Goal: Task Accomplishment & Management: Complete application form

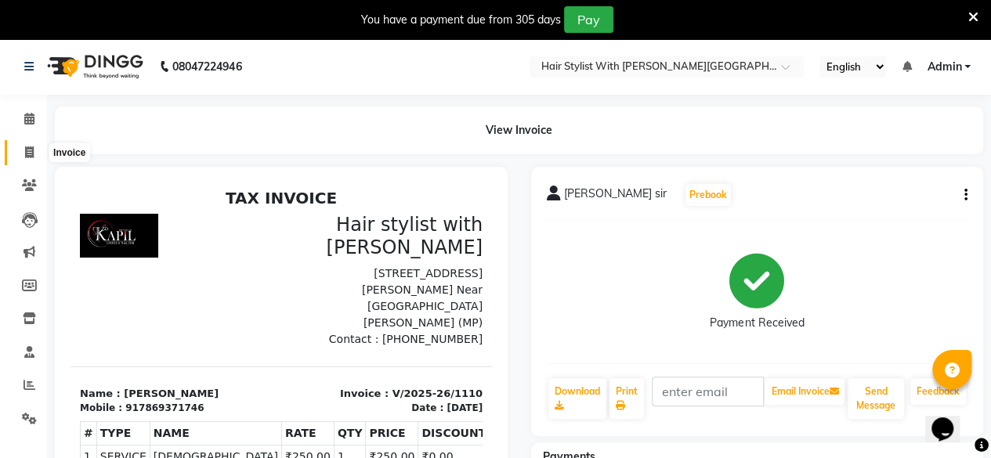
click at [25, 159] on span at bounding box center [29, 153] width 27 height 18
select select "service"
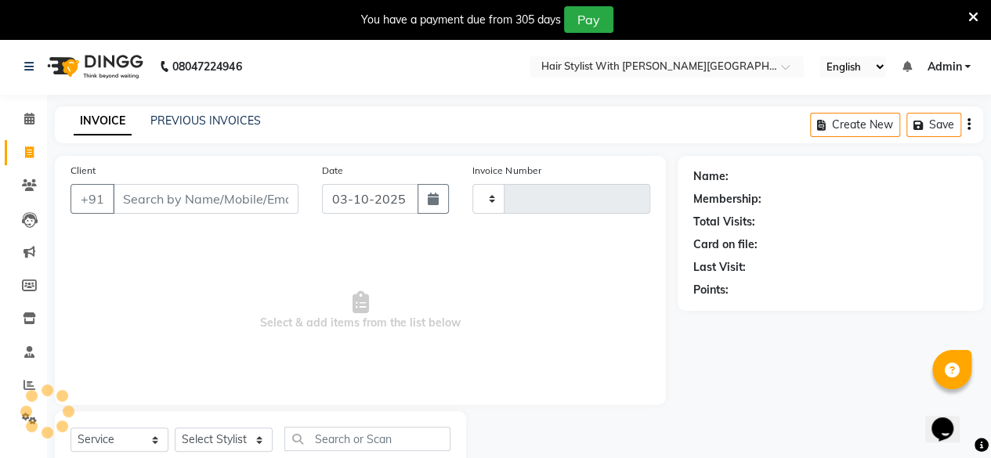
type input "1111"
select select "7319"
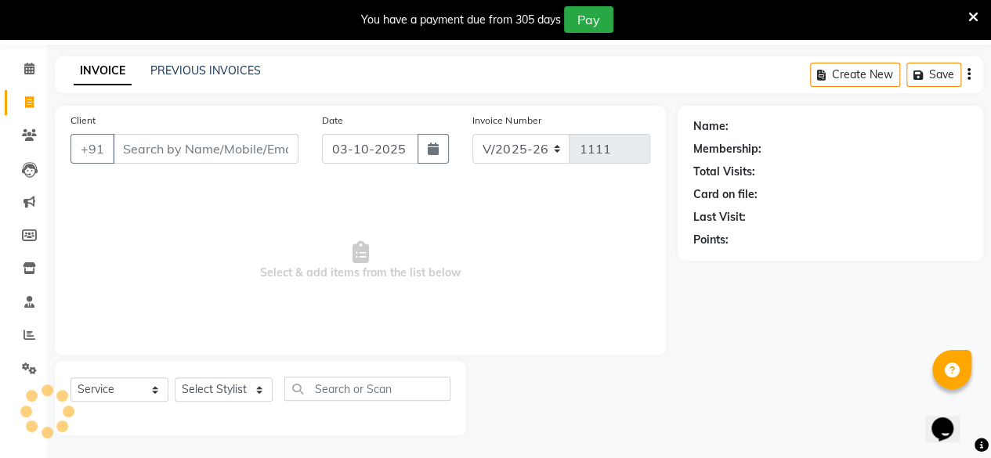
click at [205, 146] on input "Client" at bounding box center [206, 149] width 186 height 30
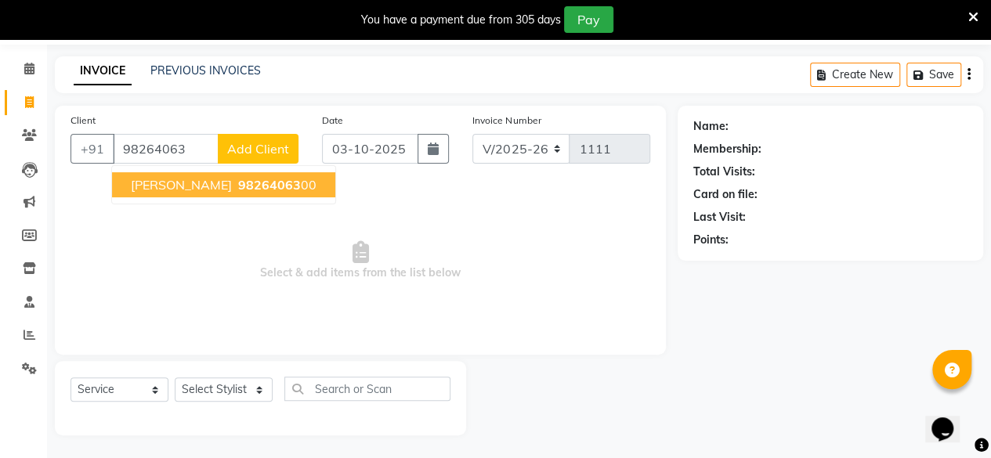
click at [238, 178] on span "98264063" at bounding box center [269, 185] width 63 height 16
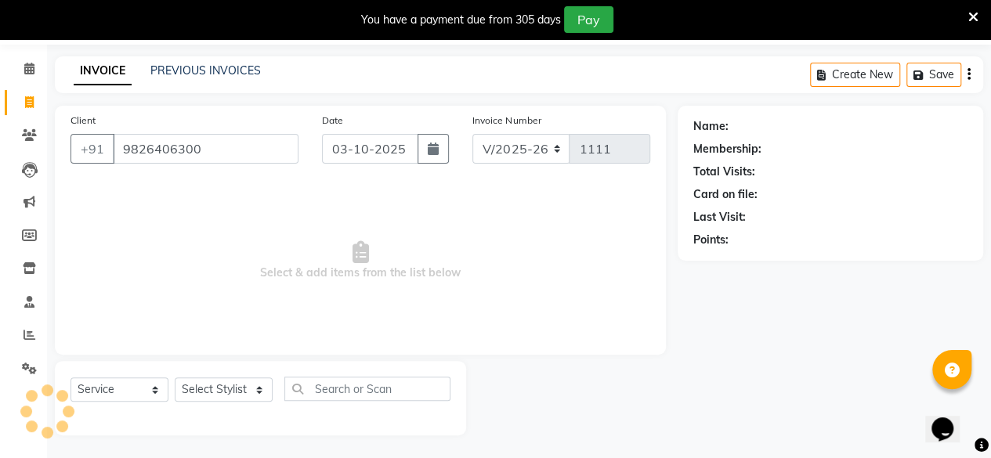
type input "9826406300"
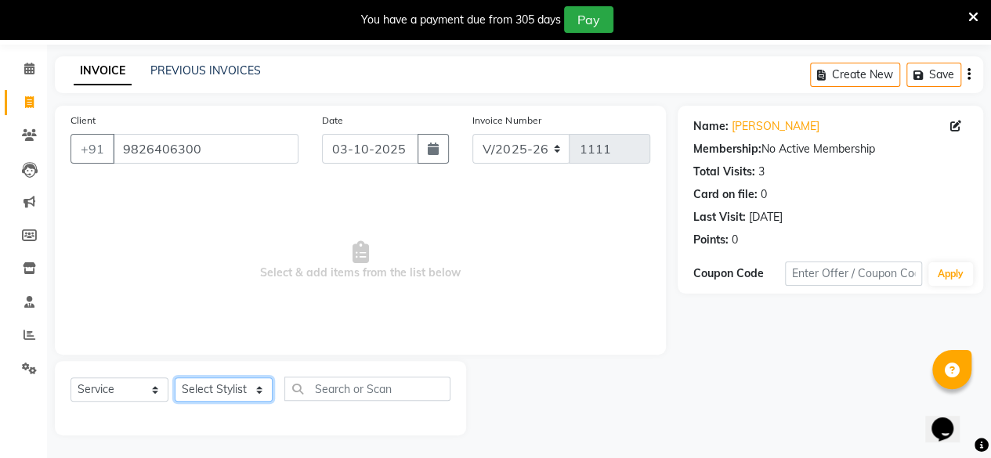
click at [203, 394] on select "Select Stylist [PERSON_NAME] [PERSON_NAME] Krishna Manish [PERSON_NAME]" at bounding box center [224, 389] width 98 height 24
select select "62820"
click at [175, 377] on select "Select Stylist [PERSON_NAME] [PERSON_NAME] Krishna Manish [PERSON_NAME]" at bounding box center [224, 389] width 98 height 24
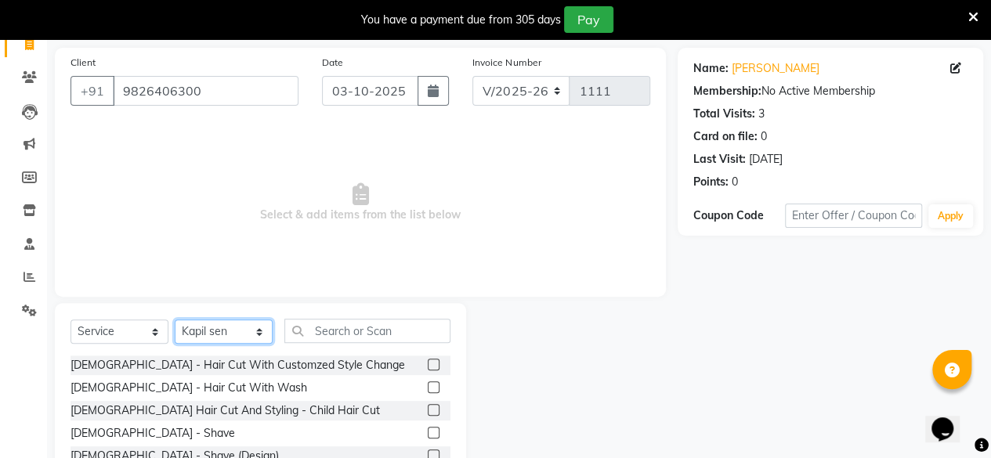
scroll to position [207, 0]
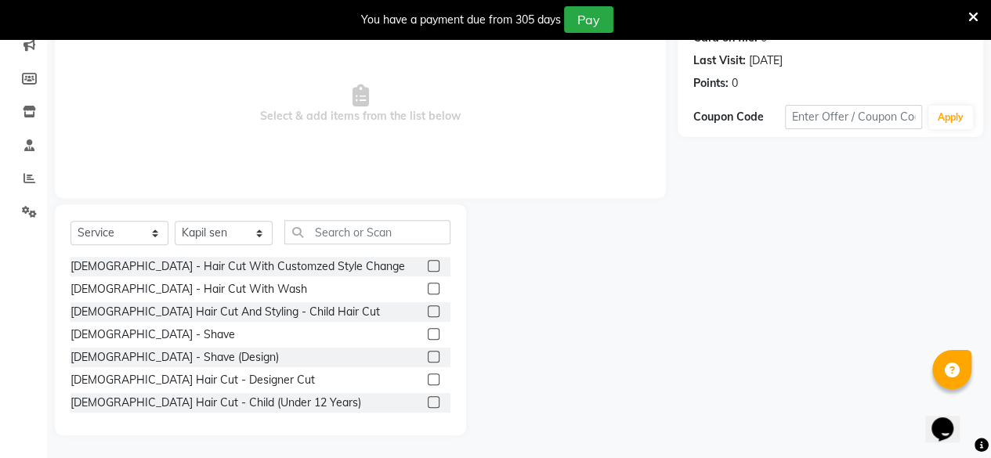
click at [428, 265] on label at bounding box center [434, 266] width 12 height 12
click at [428, 265] on input "checkbox" at bounding box center [433, 267] width 10 height 10
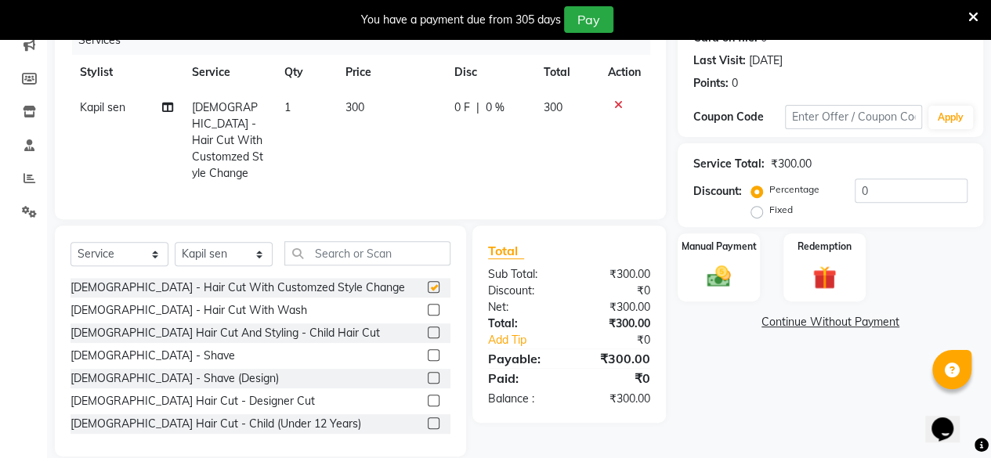
checkbox input "false"
click at [219, 244] on select "Select Stylist [PERSON_NAME] [PERSON_NAME] Krishna Manish [PERSON_NAME]" at bounding box center [224, 254] width 98 height 24
select select "93589"
click at [175, 242] on select "Select Stylist [PERSON_NAME] [PERSON_NAME] Krishna Manish [PERSON_NAME]" at bounding box center [224, 254] width 98 height 24
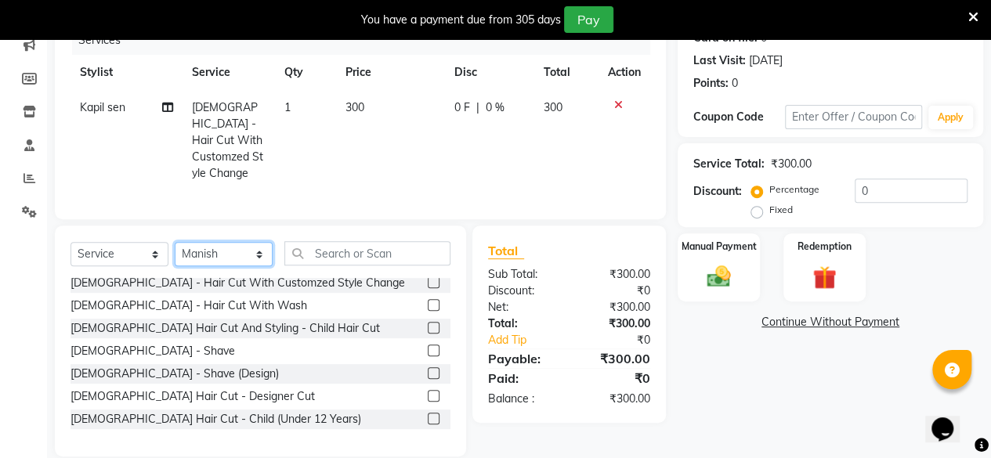
scroll to position [0, 0]
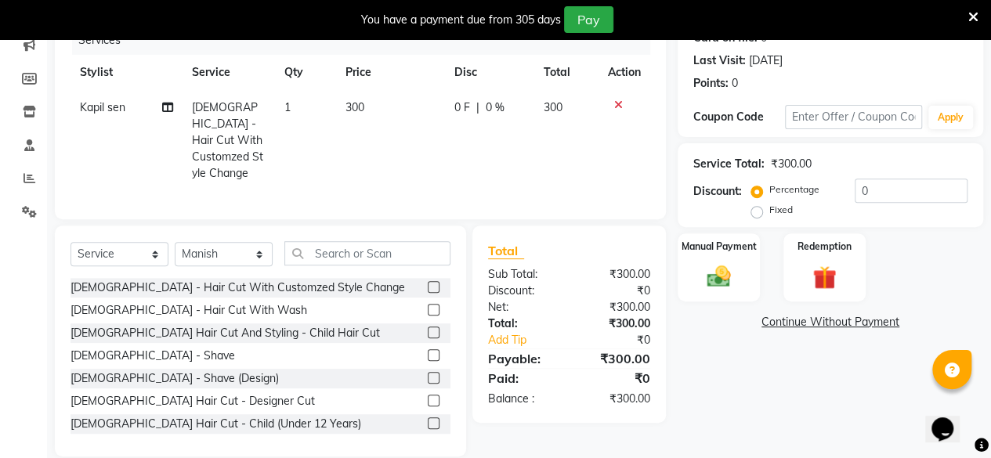
click at [428, 353] on label at bounding box center [434, 355] width 12 height 12
click at [428, 353] on input "checkbox" at bounding box center [433, 356] width 10 height 10
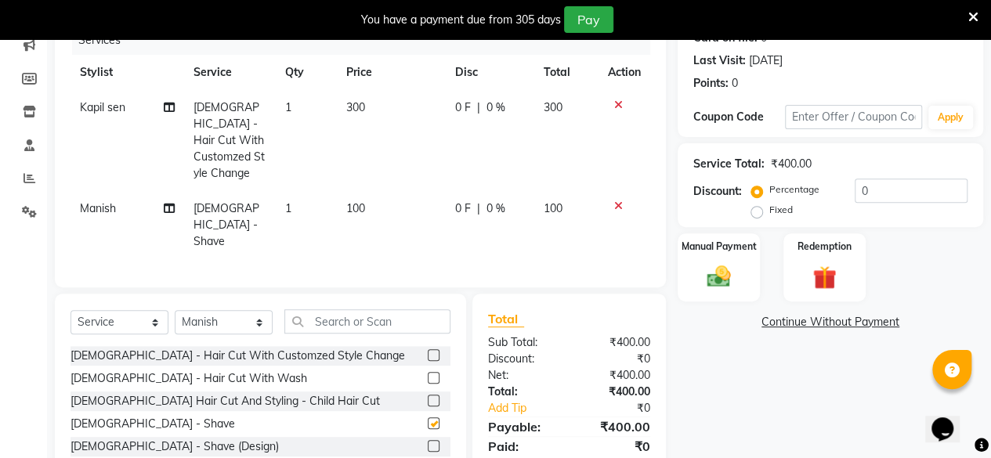
checkbox input "false"
drag, startPoint x: 743, startPoint y: 263, endPoint x: 764, endPoint y: 298, distance: 40.7
click at [743, 265] on div "Manual Payment" at bounding box center [718, 267] width 82 height 68
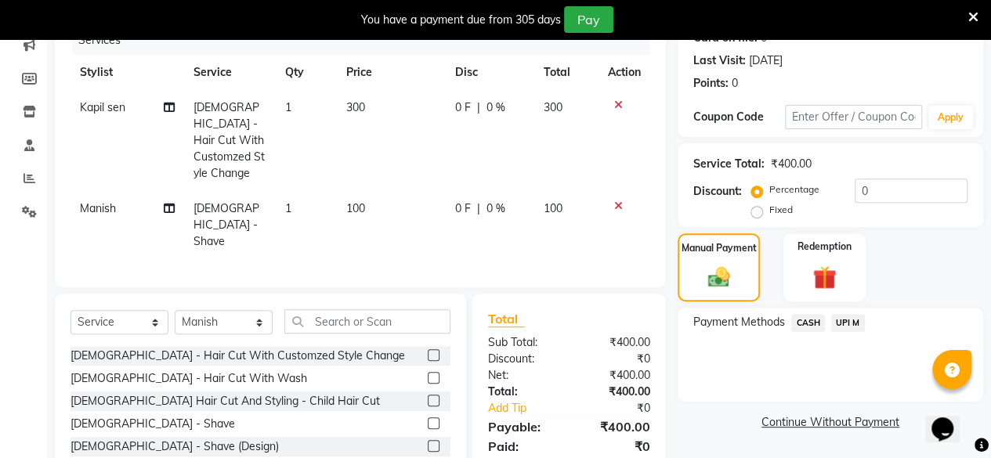
click at [812, 324] on span "CASH" at bounding box center [808, 323] width 34 height 18
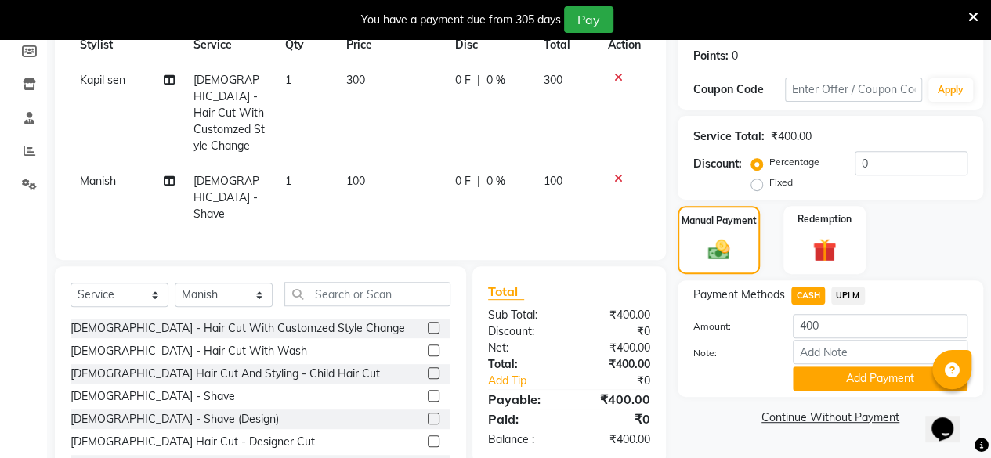
scroll to position [258, 0]
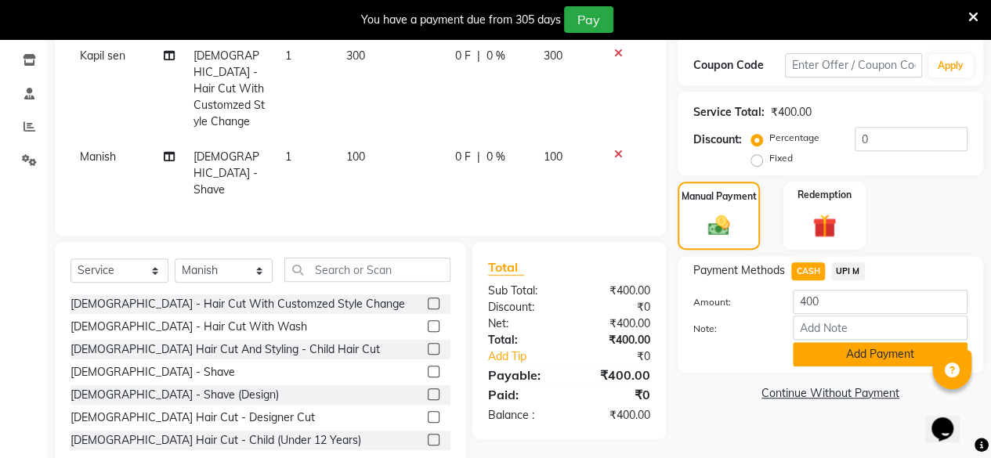
click at [847, 344] on button "Add Payment" at bounding box center [880, 354] width 175 height 24
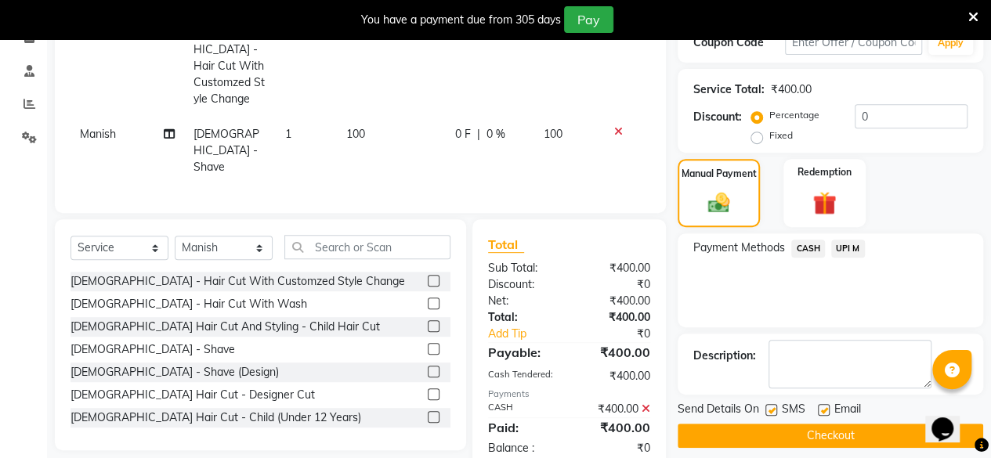
scroll to position [293, 0]
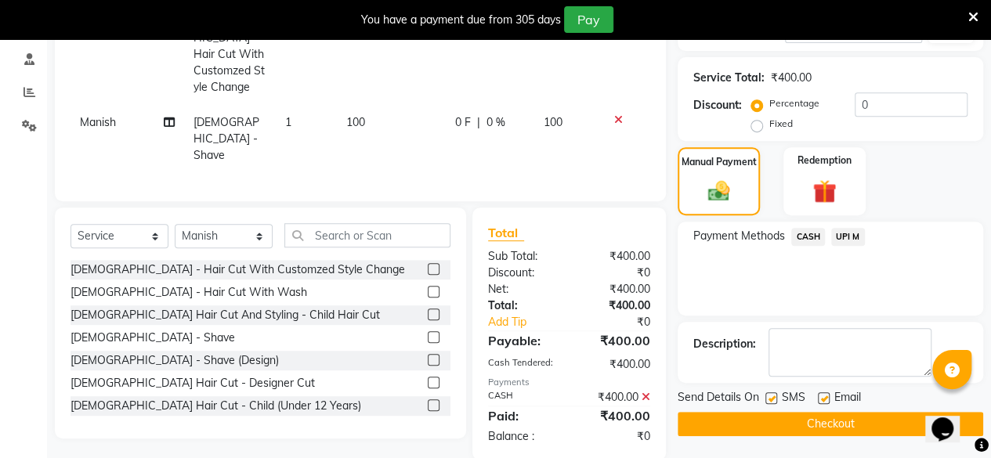
click at [844, 416] on button "Checkout" at bounding box center [829, 424] width 305 height 24
